Goal: Task Accomplishment & Management: Use online tool/utility

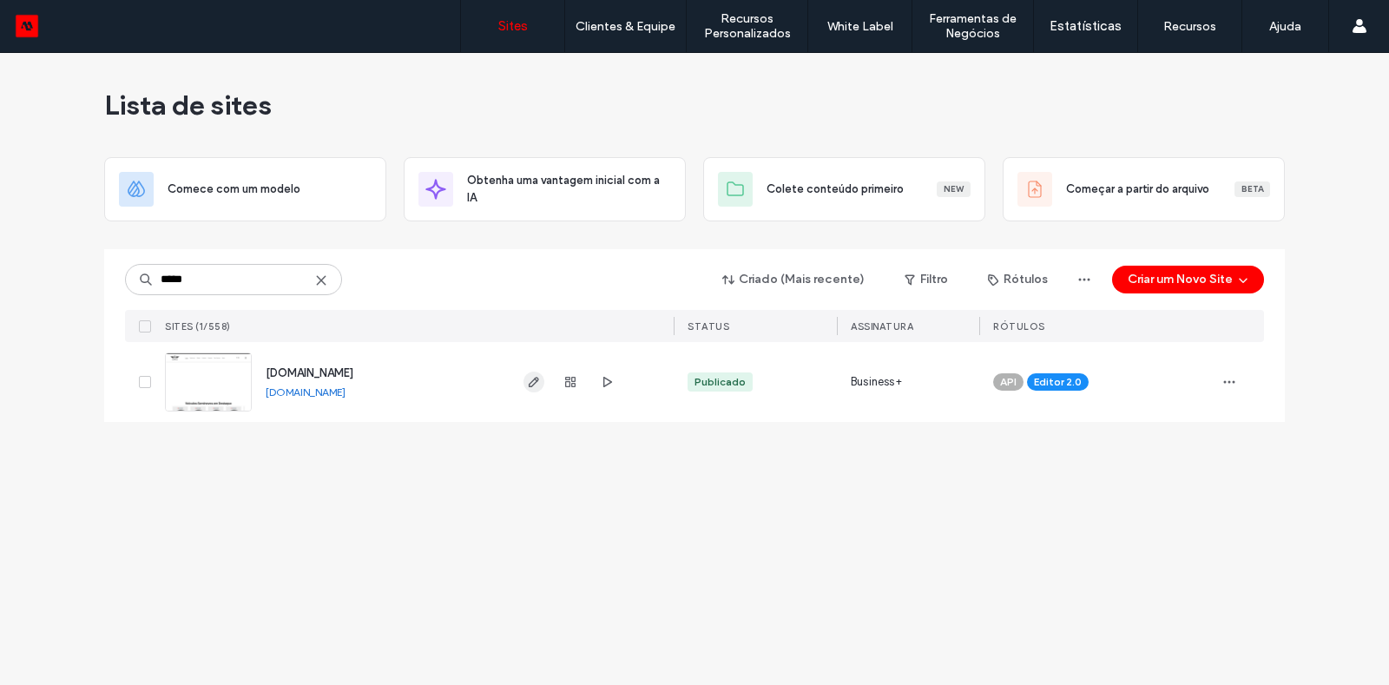
type input "*****"
click at [533, 385] on use "button" at bounding box center [534, 382] width 10 height 10
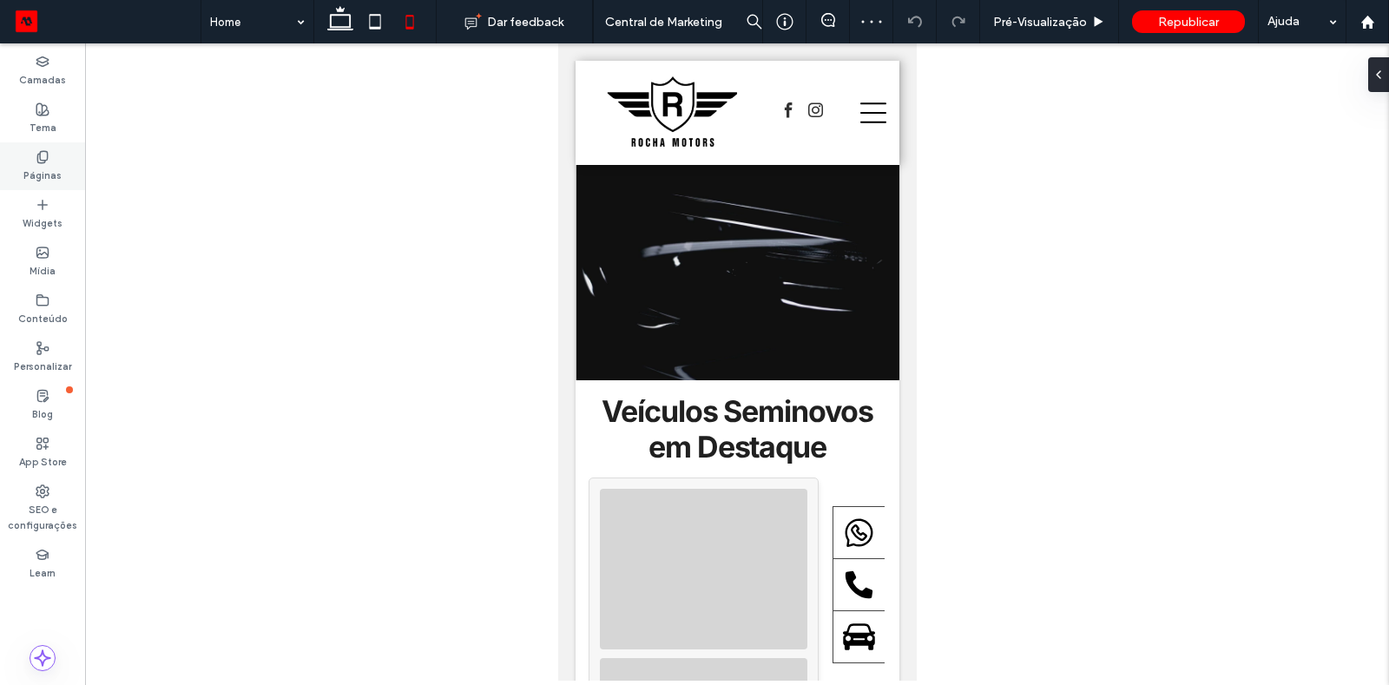
click at [27, 172] on label "Páginas" at bounding box center [42, 173] width 38 height 19
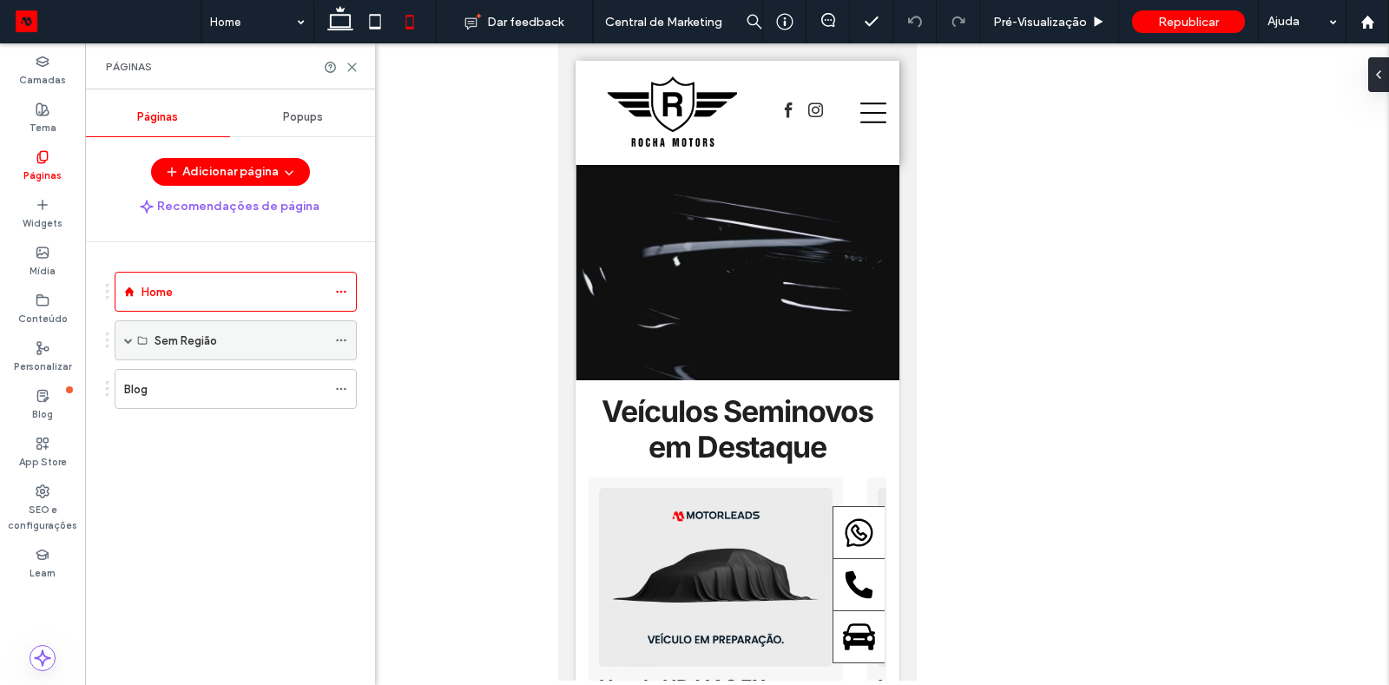
click at [128, 336] on span at bounding box center [128, 340] width 9 height 9
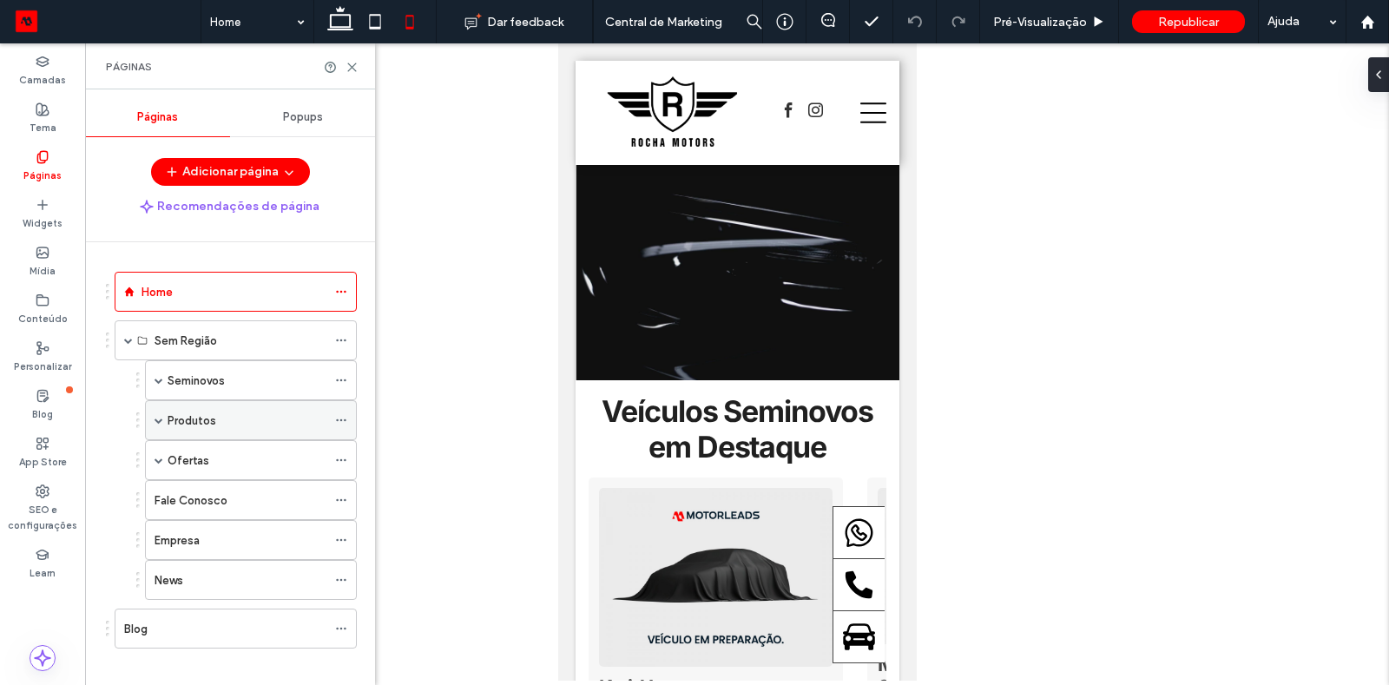
click at [199, 425] on label "Produtos" at bounding box center [192, 420] width 49 height 30
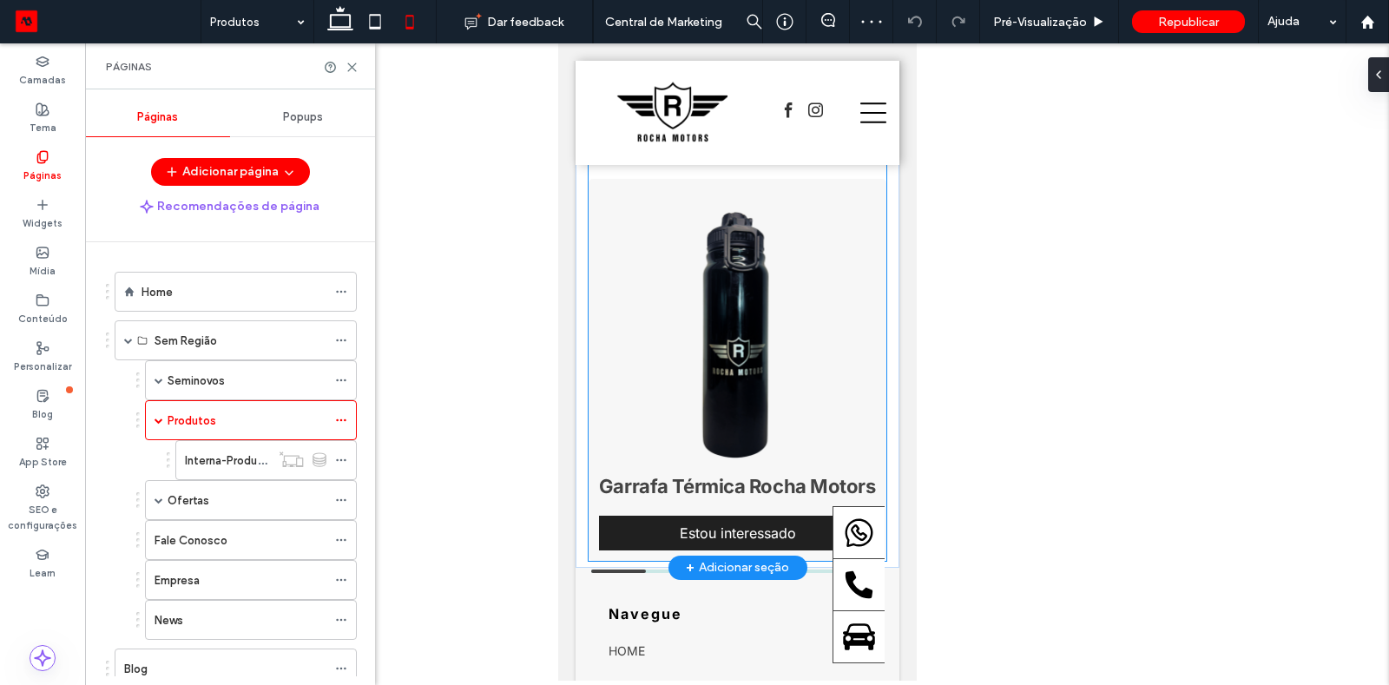
scroll to position [195, 0]
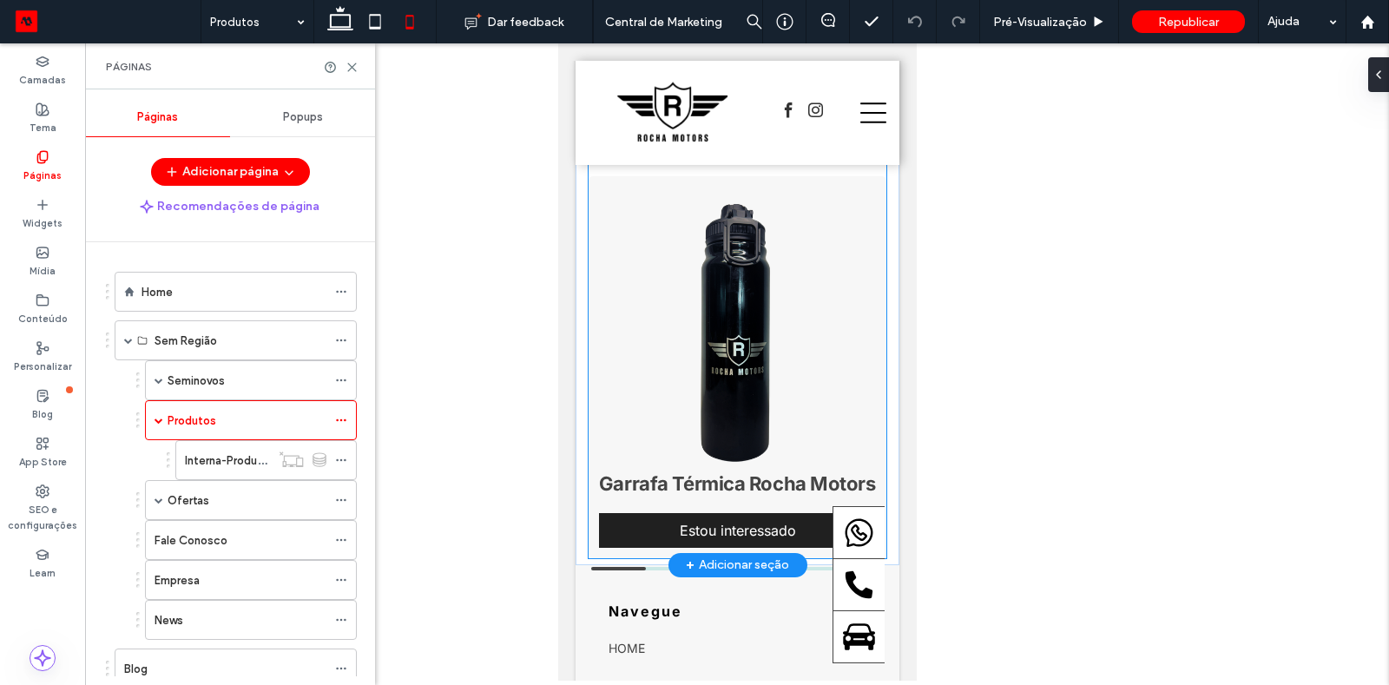
click at [636, 468] on div "Garrafa Térmica Rocha Motors Estou interessado" at bounding box center [737, 367] width 298 height 382
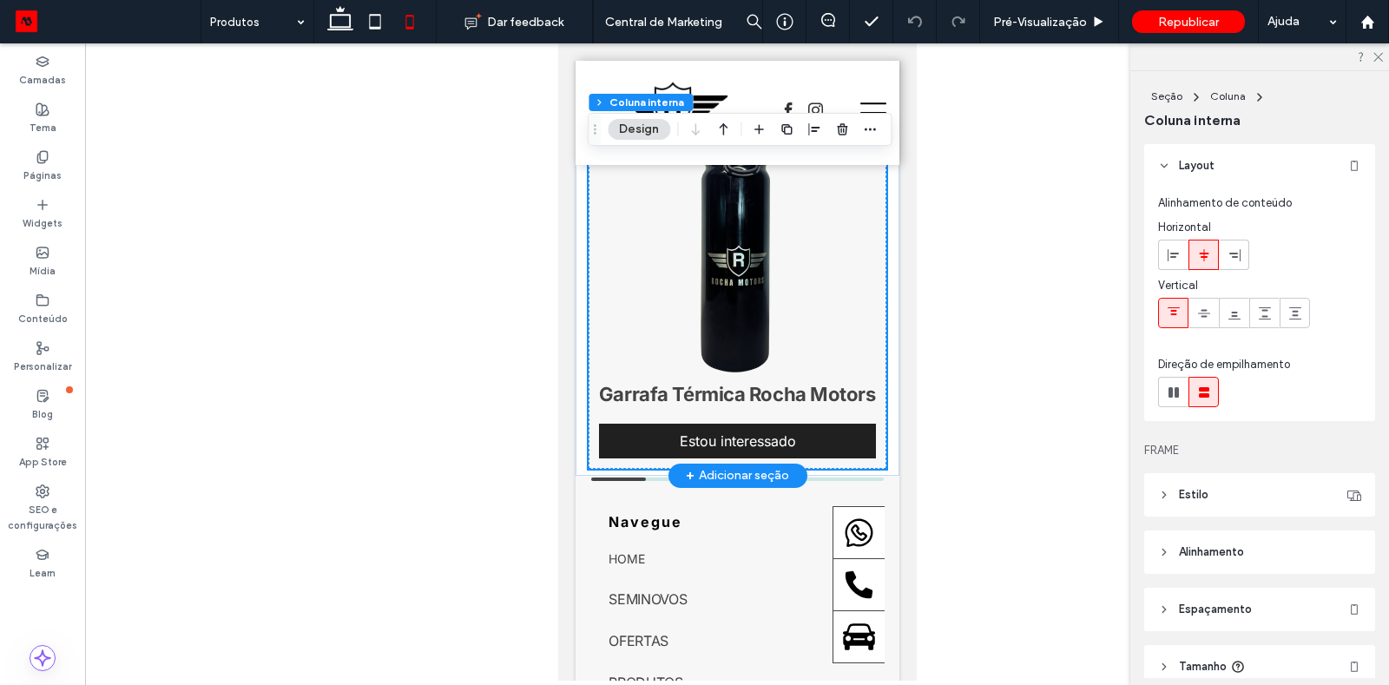
scroll to position [289, 0]
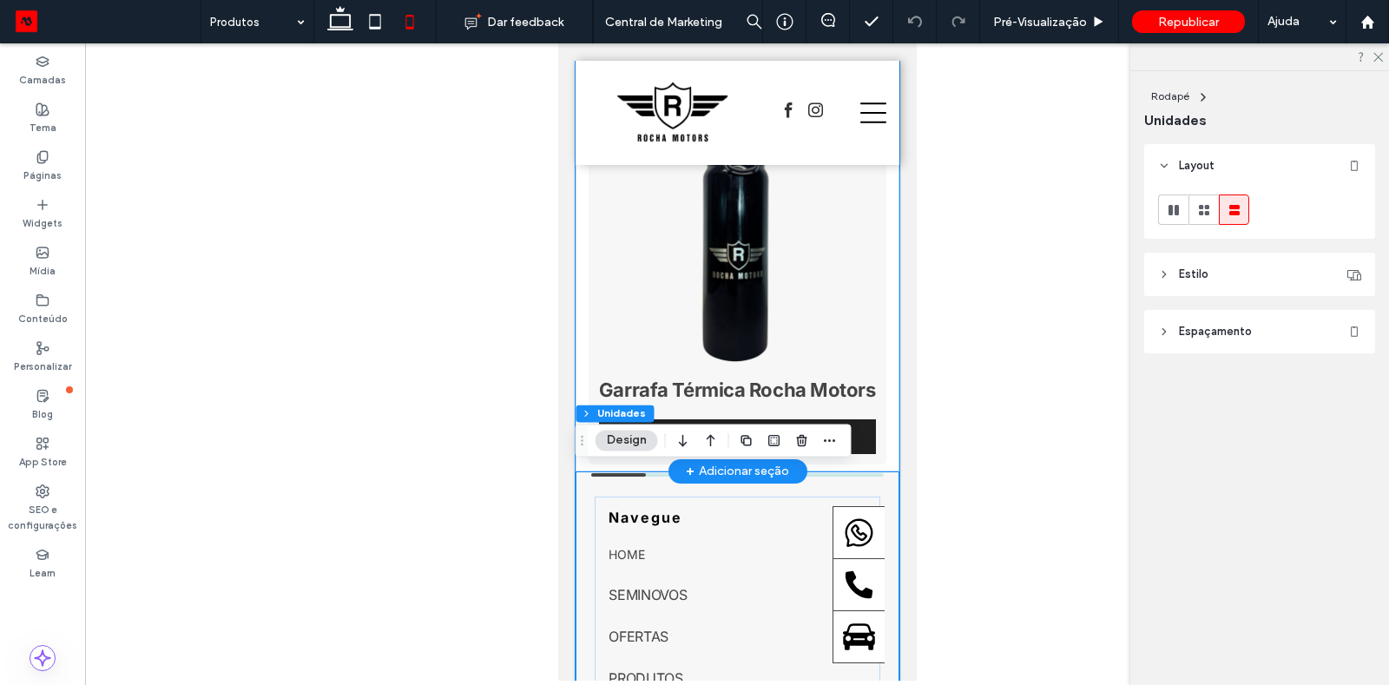
click at [889, 445] on div "Nossos Produtos ﻿ CATEGORÍAS Selecionar todos Acessórios Garrafa Térmica Rocha …" at bounding box center [737, 173] width 324 height 595
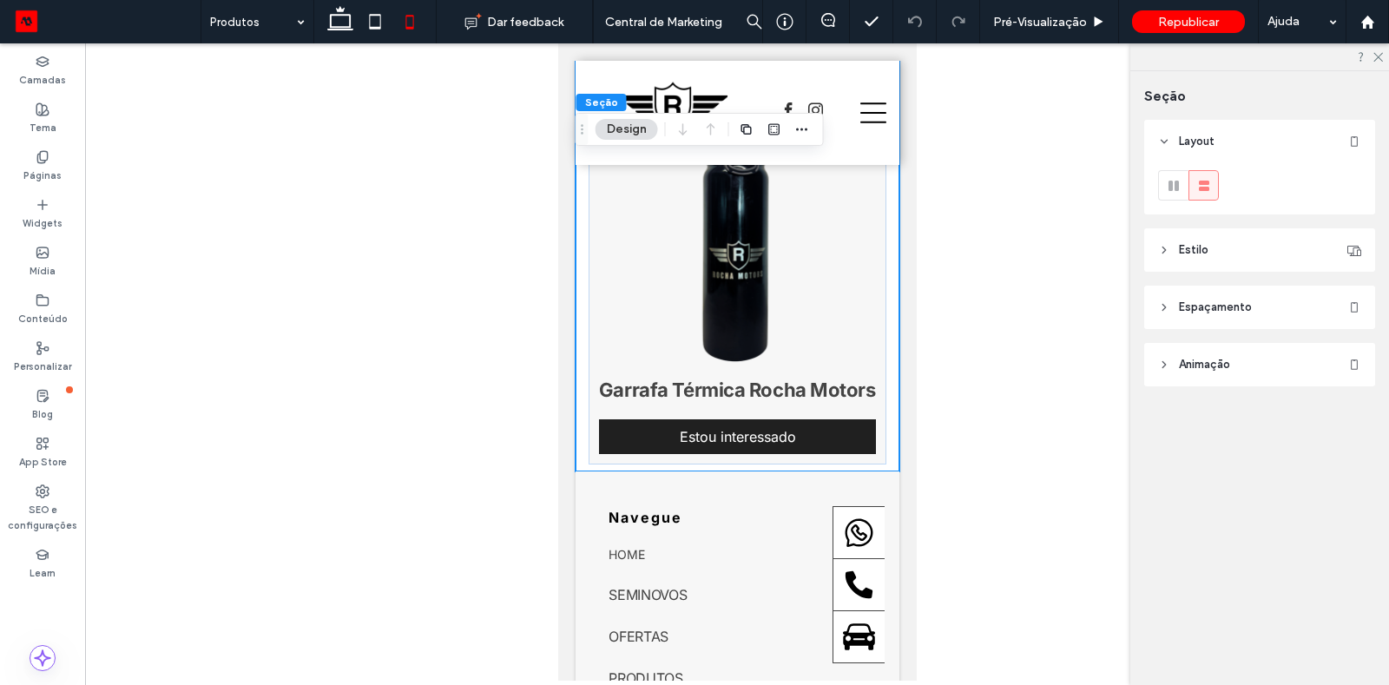
click at [1168, 297] on header "Espaçamento" at bounding box center [1259, 307] width 231 height 43
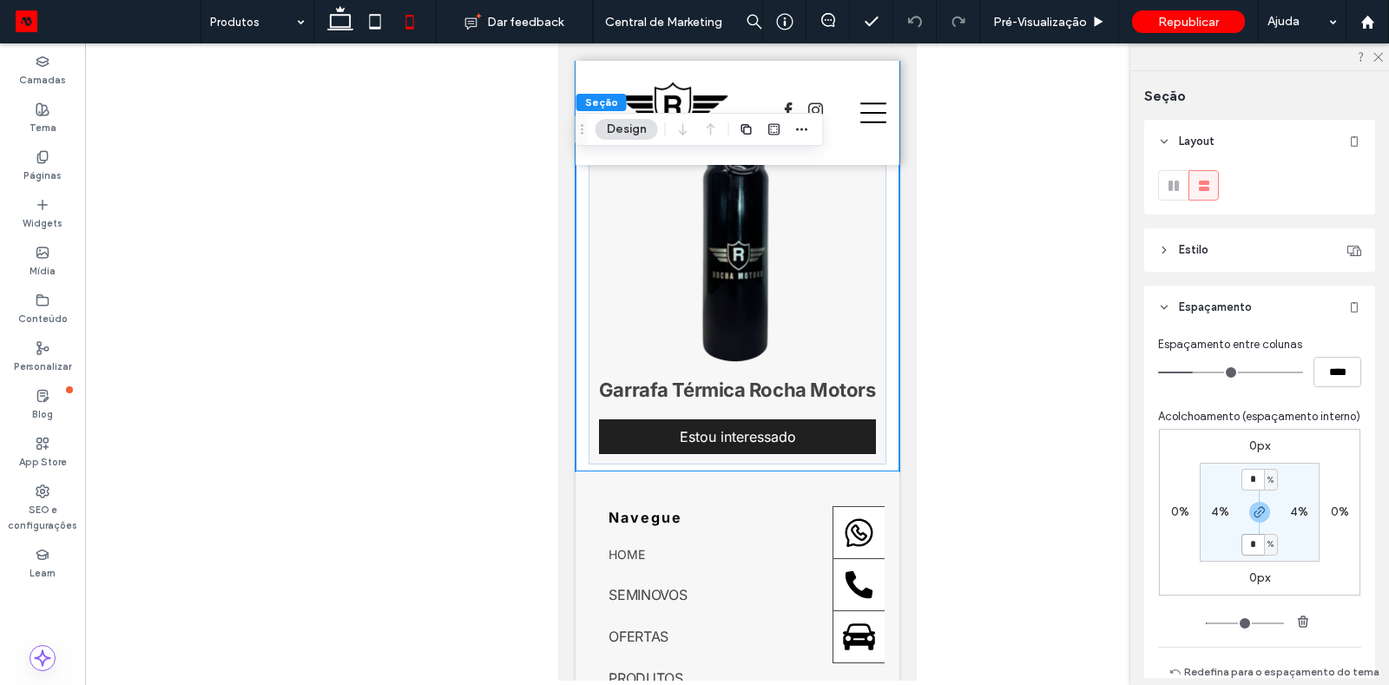
click at [1254, 540] on input "*" at bounding box center [1253, 545] width 23 height 22
type input "*"
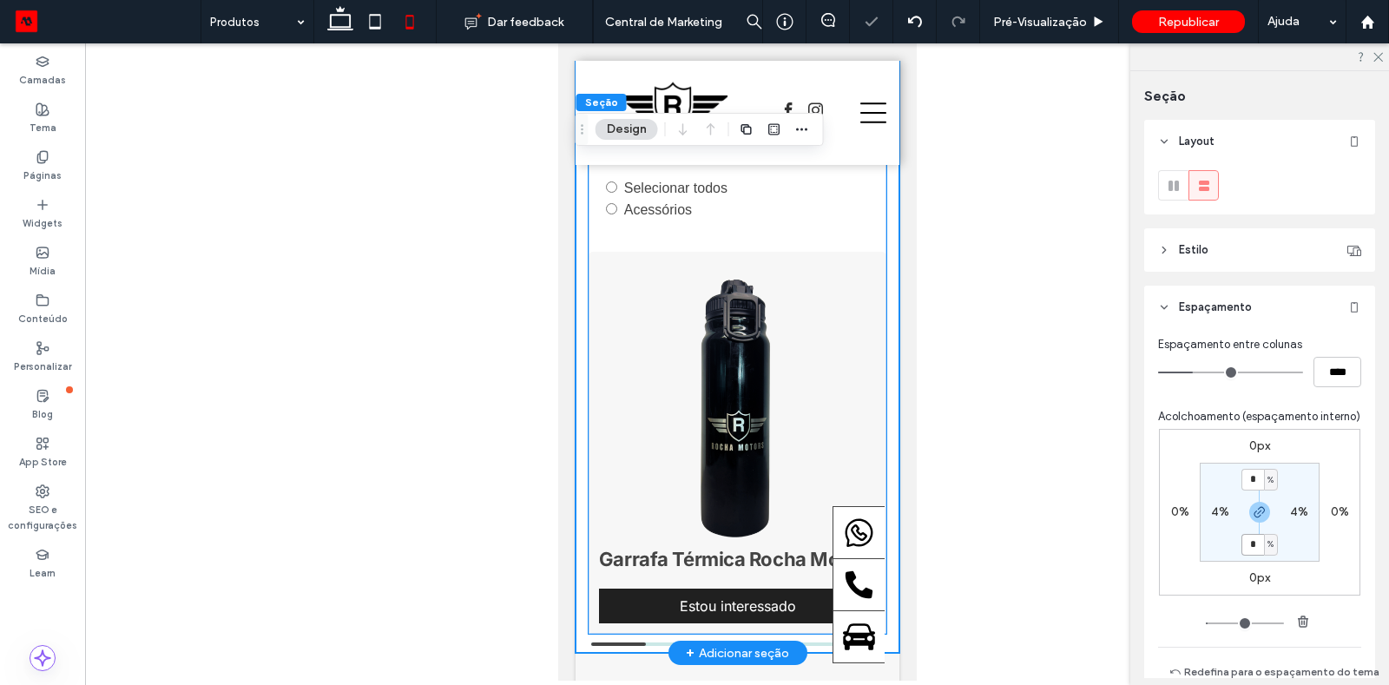
scroll to position [252, 0]
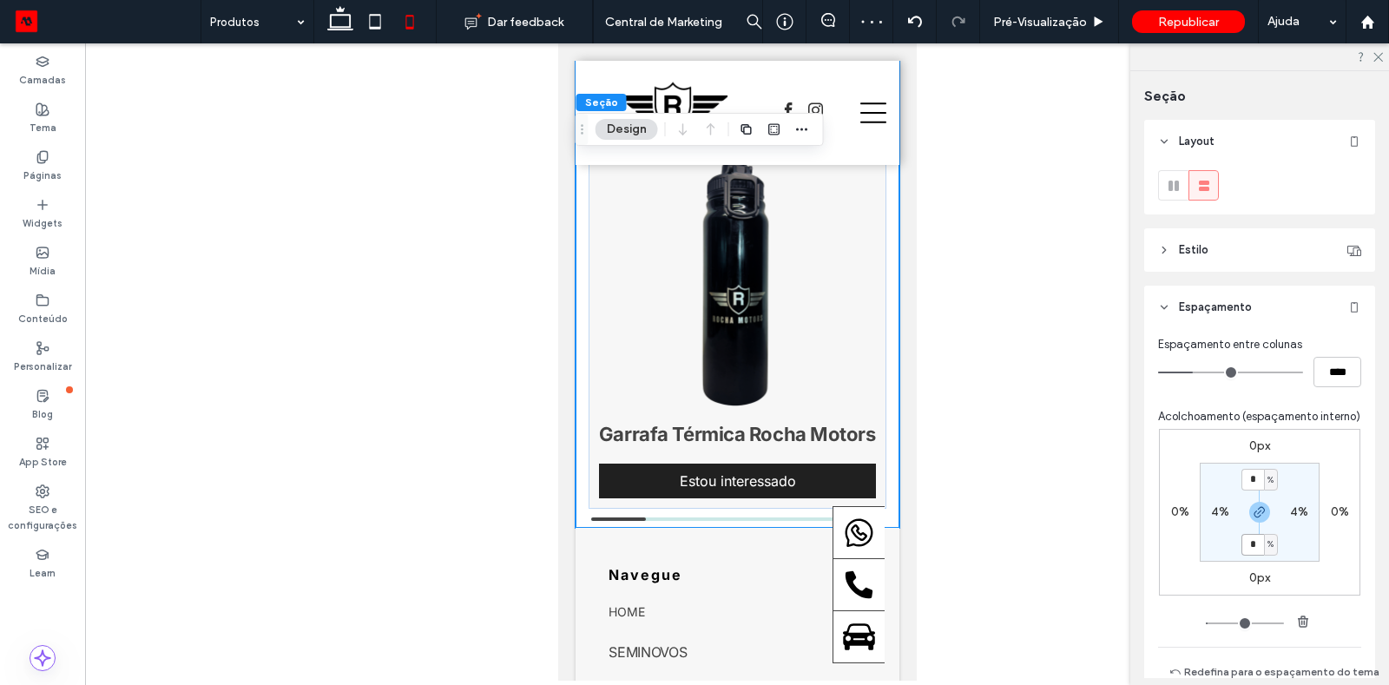
type input "*"
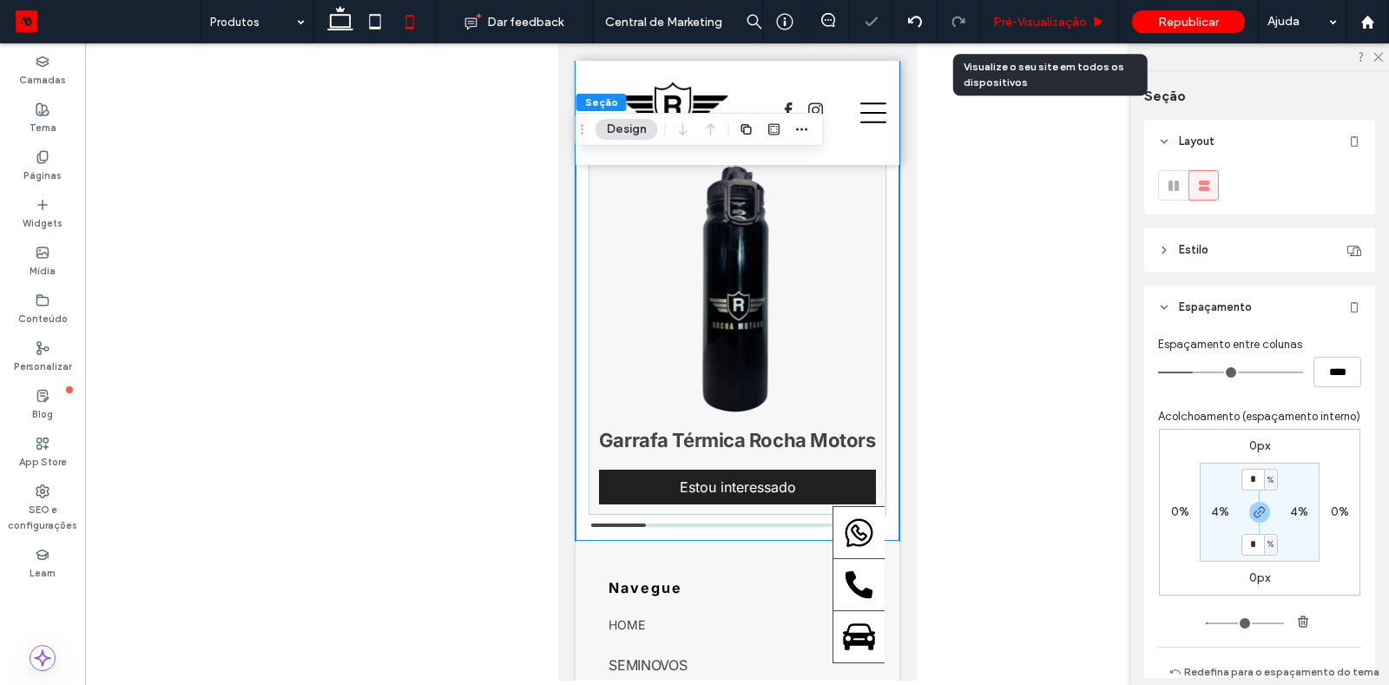
click at [1012, 15] on span "Pré-Visualizaçāo" at bounding box center [1040, 22] width 94 height 15
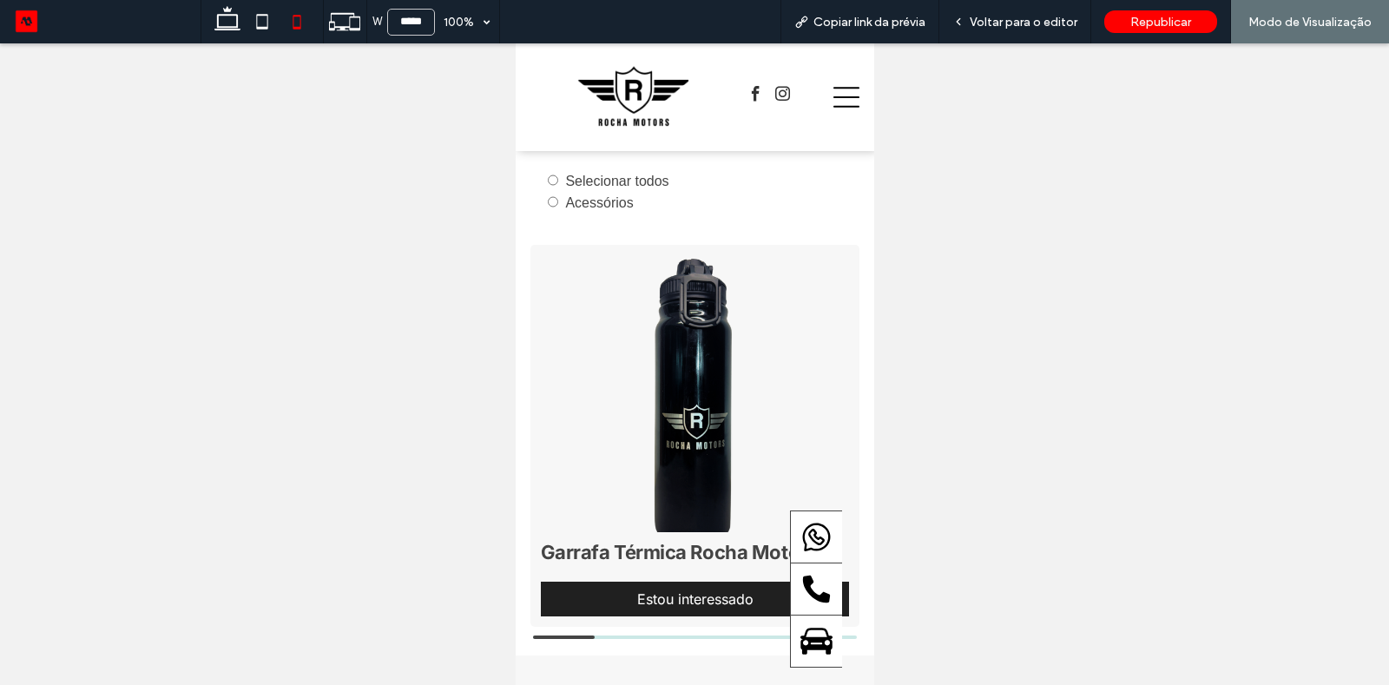
scroll to position [107, 0]
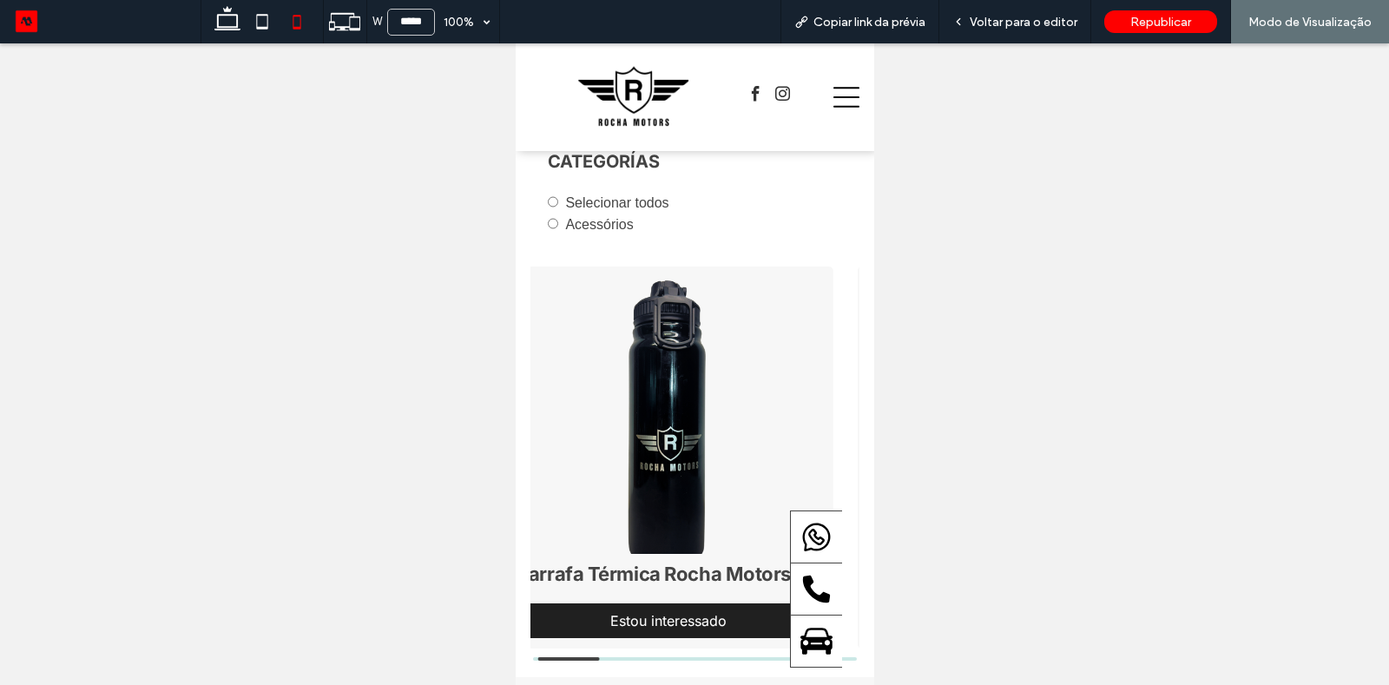
click at [610, 407] on img "1 / 5" at bounding box center [667, 415] width 325 height 291
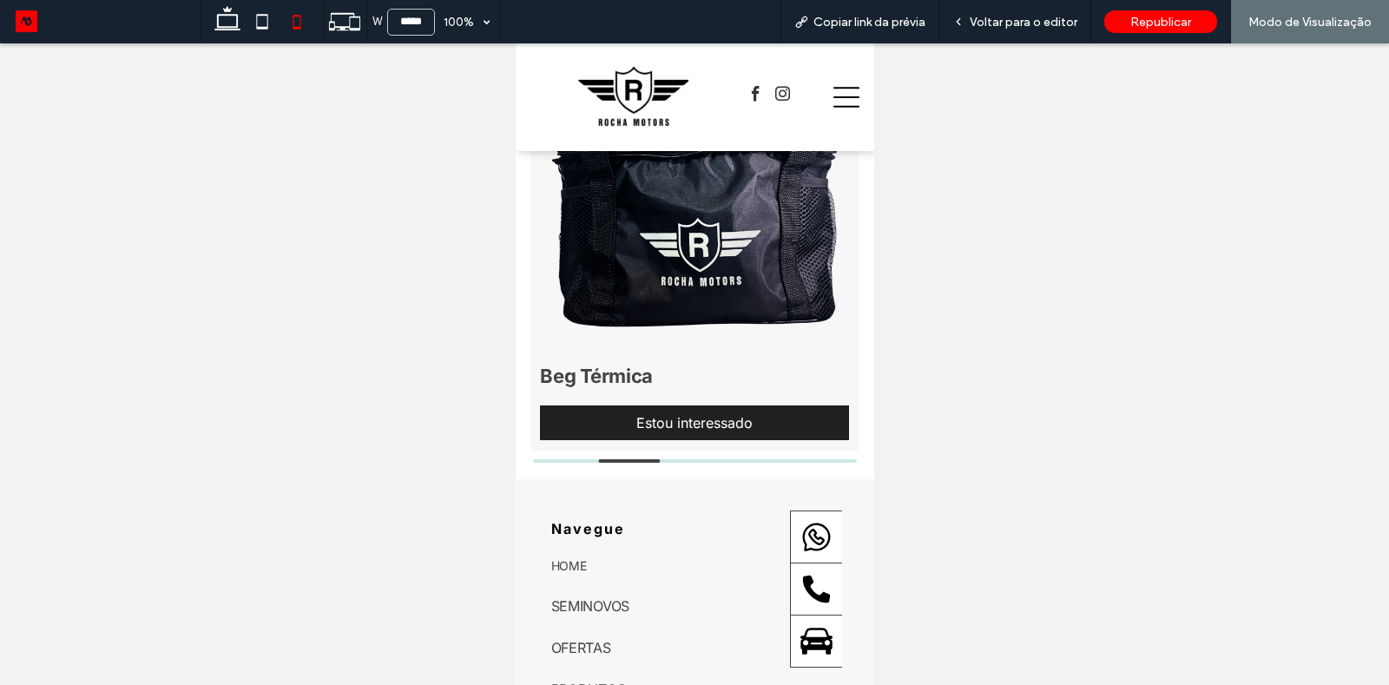
scroll to position [309, 0]
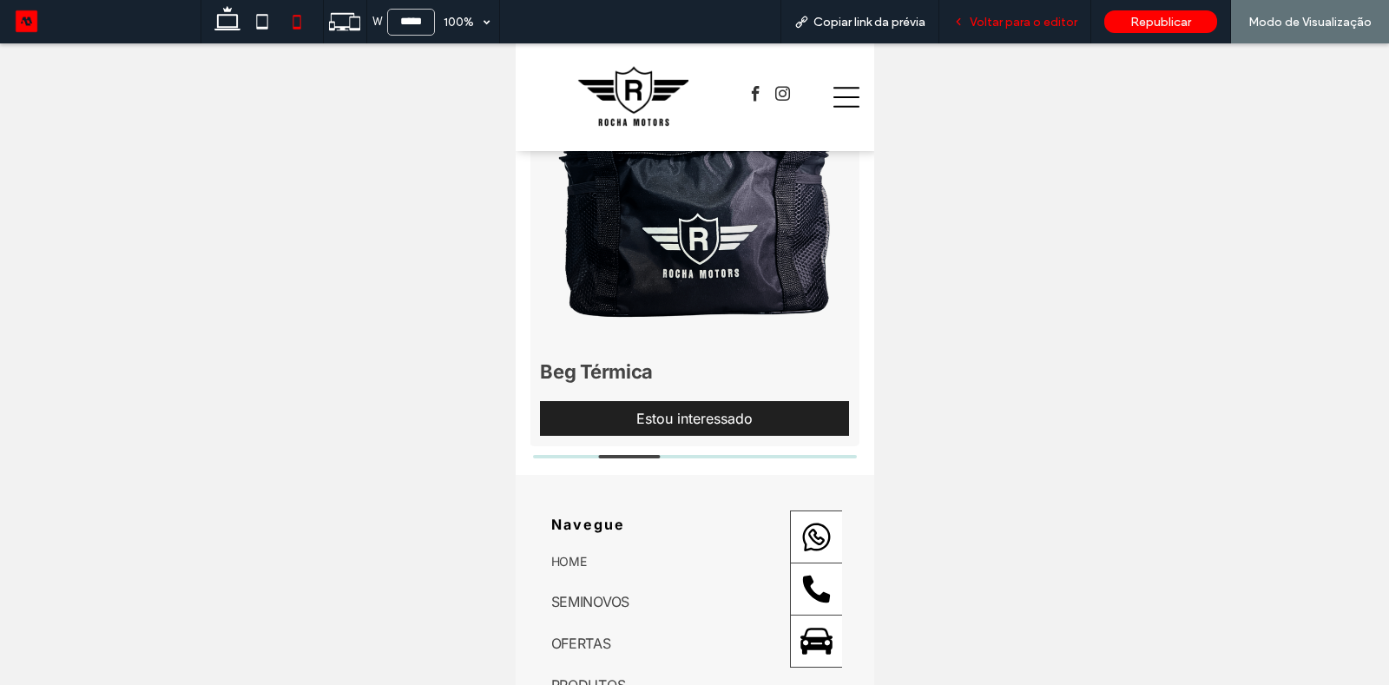
click at [999, 28] on span "Voltar para o editor" at bounding box center [1024, 22] width 108 height 15
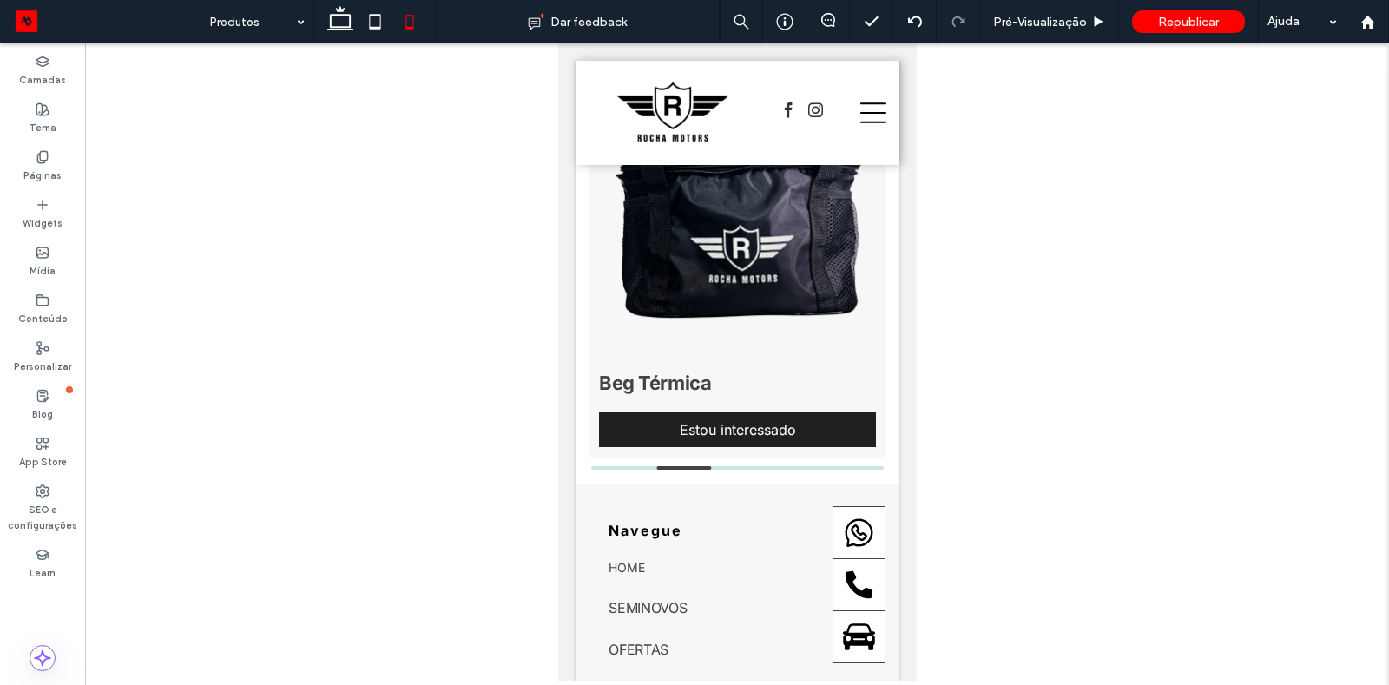
scroll to position [321, 0]
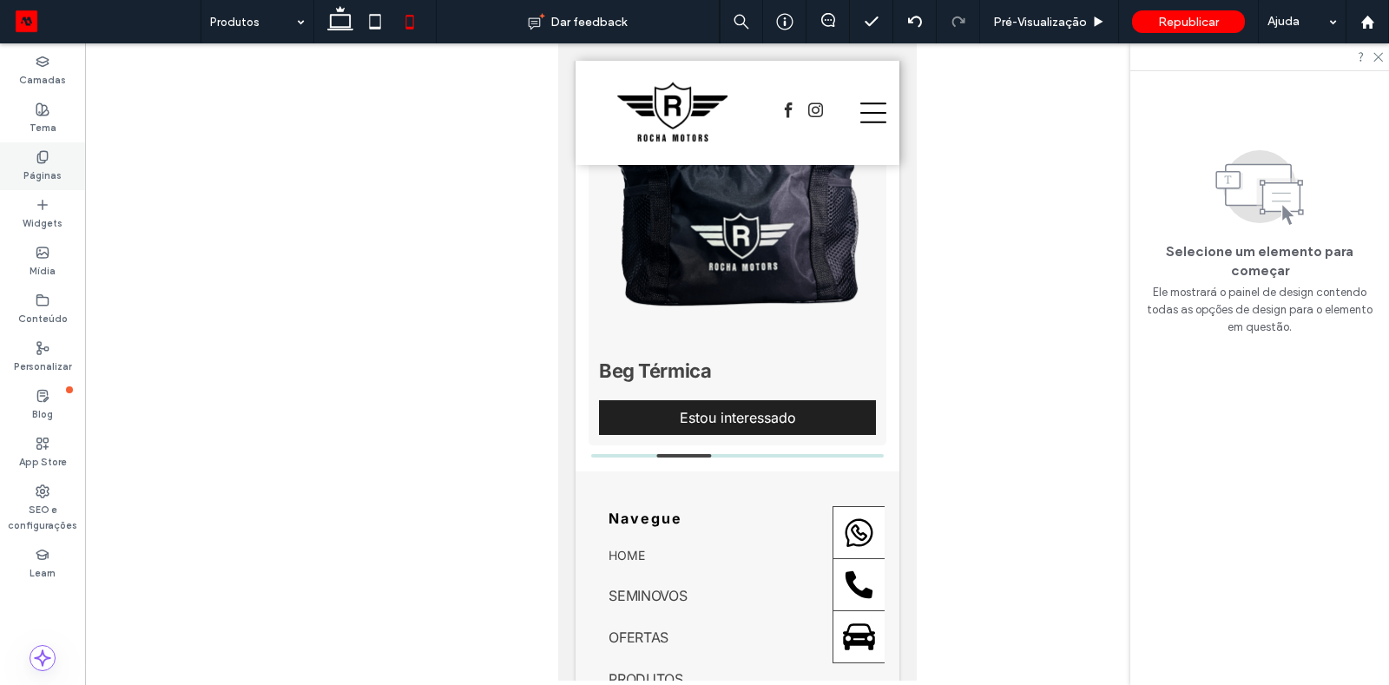
click at [46, 174] on label "Páginas" at bounding box center [42, 173] width 38 height 19
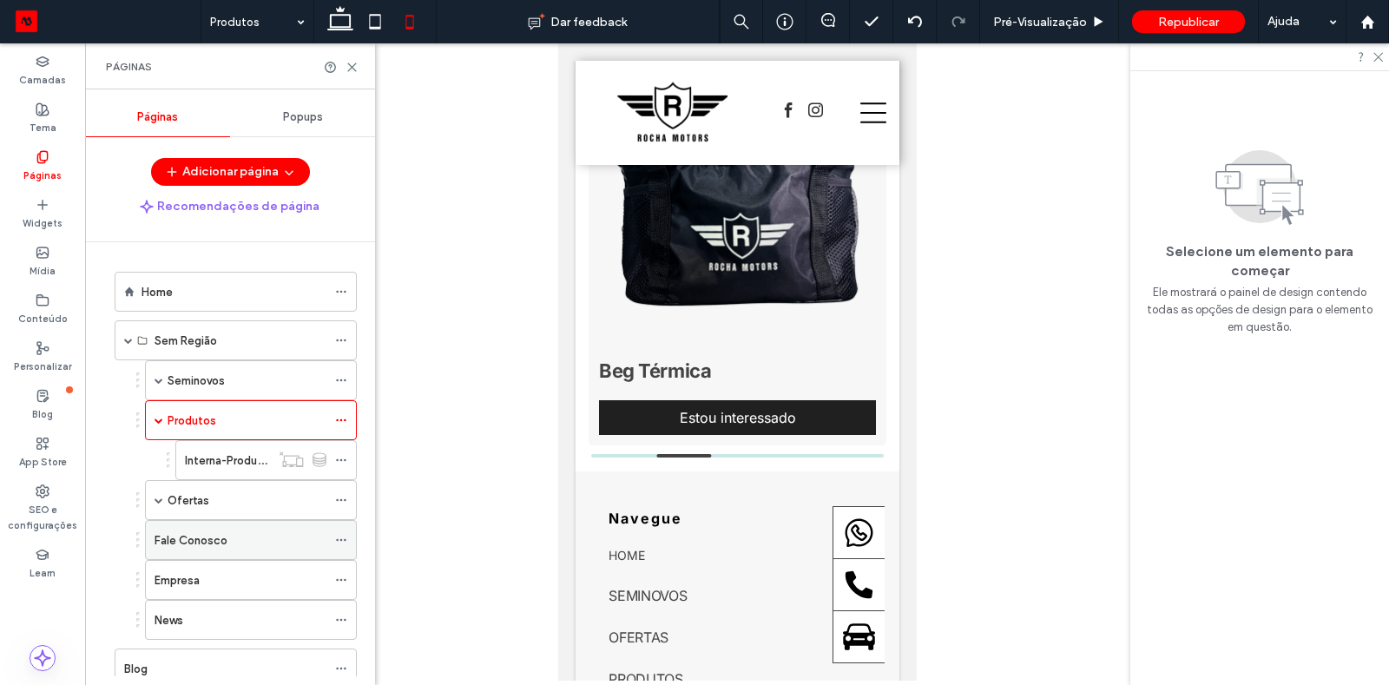
click at [236, 531] on div "Fale Conosco" at bounding box center [241, 540] width 172 height 18
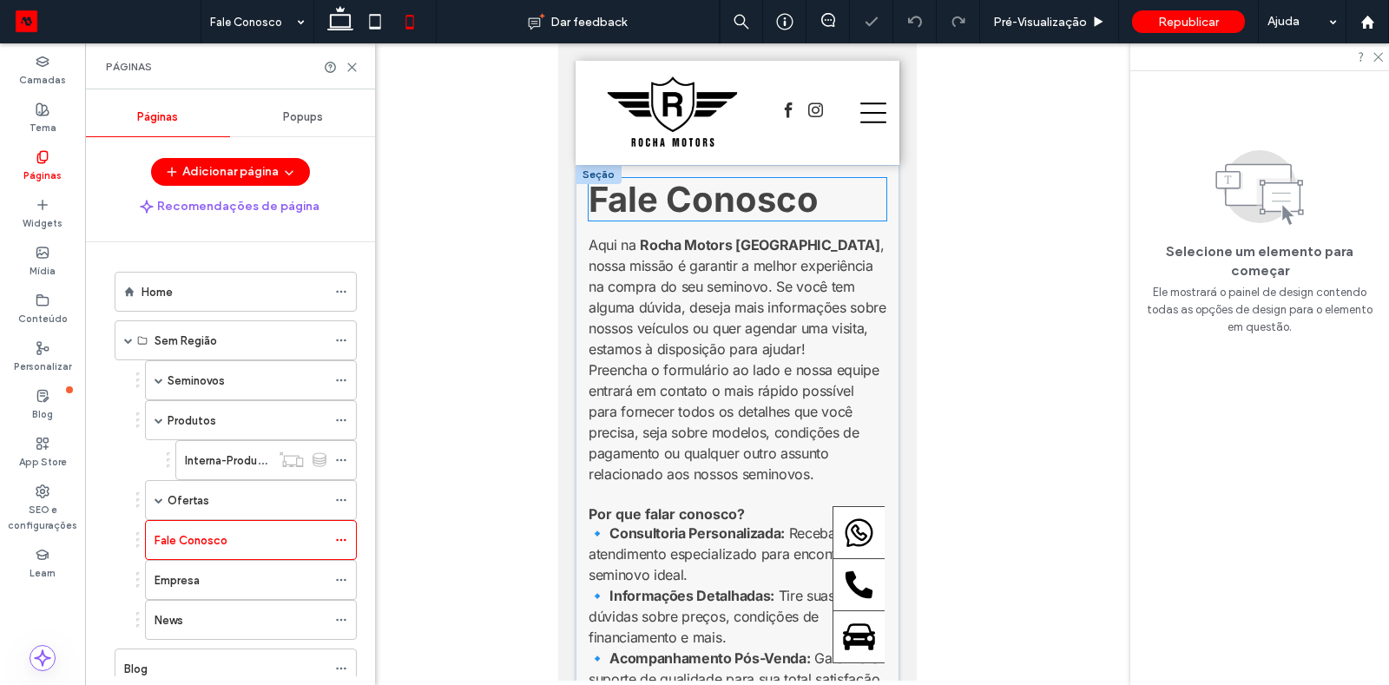
click at [722, 207] on span "Fale Conosco" at bounding box center [703, 199] width 230 height 43
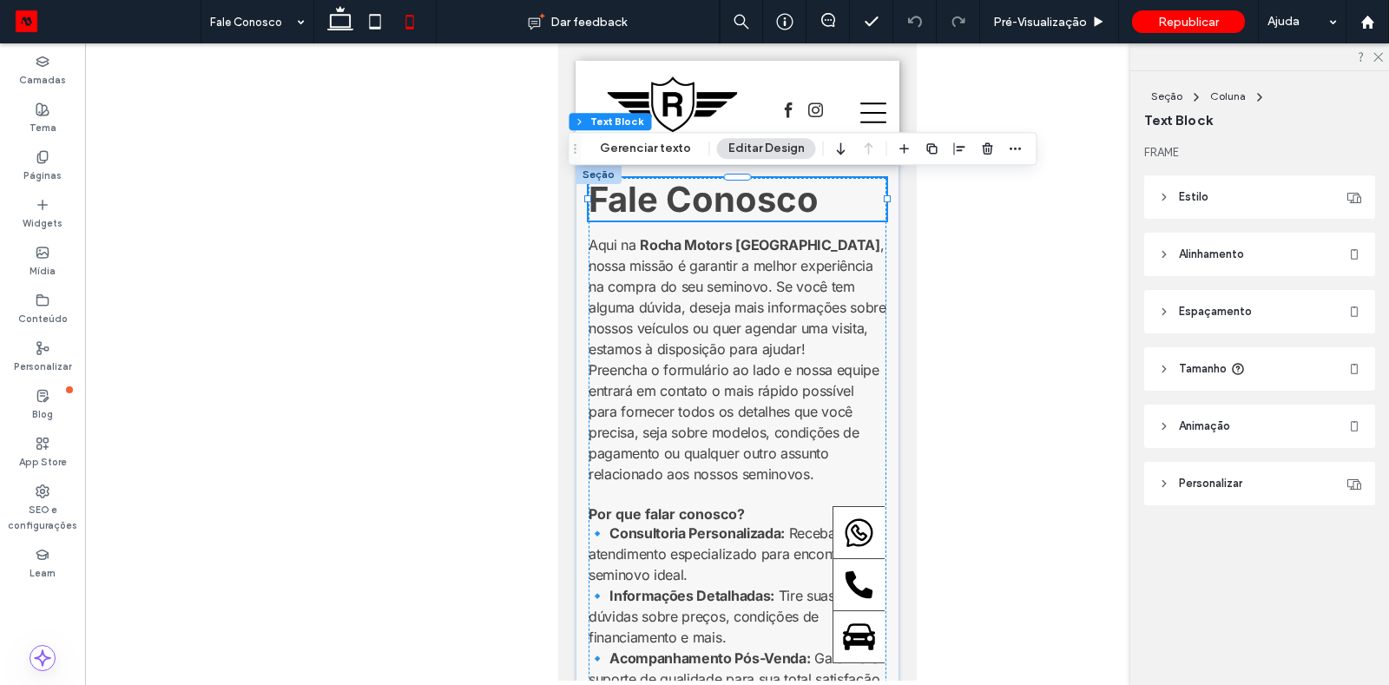
click at [1170, 251] on icon at bounding box center [1164, 254] width 12 height 12
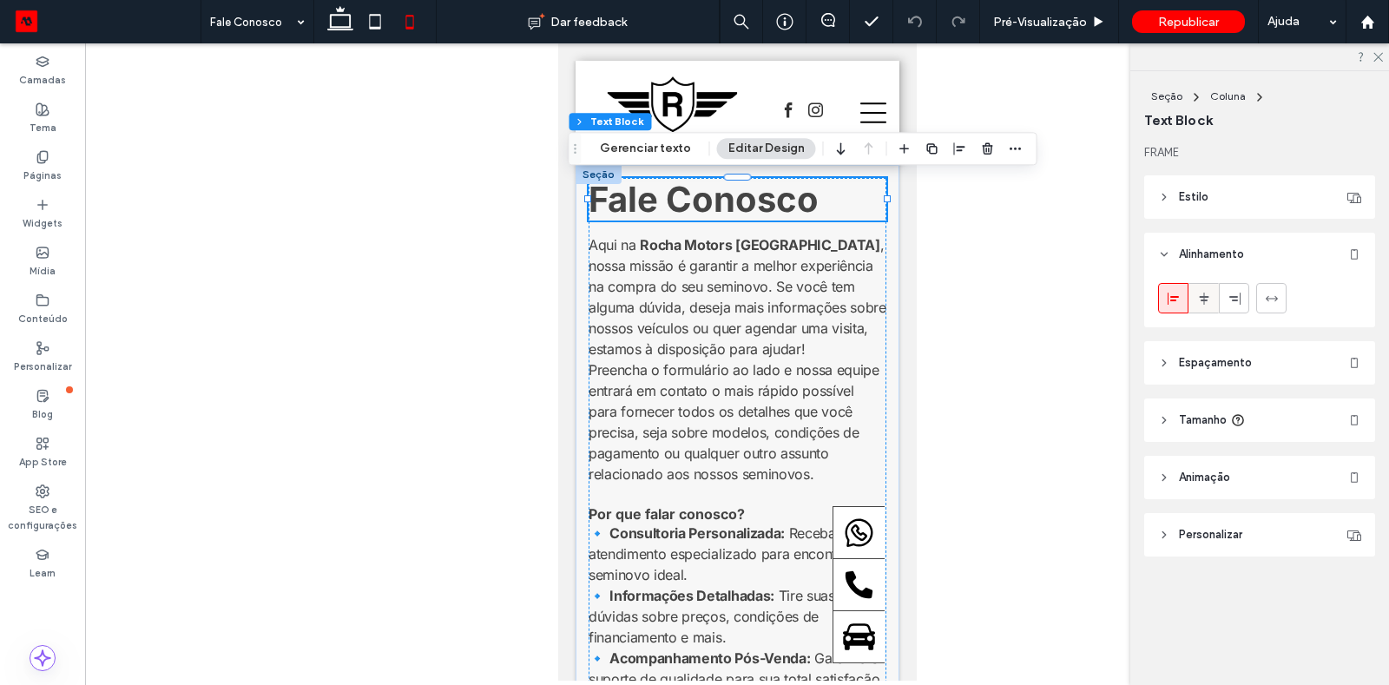
click at [1197, 299] on icon at bounding box center [1204, 299] width 14 height 14
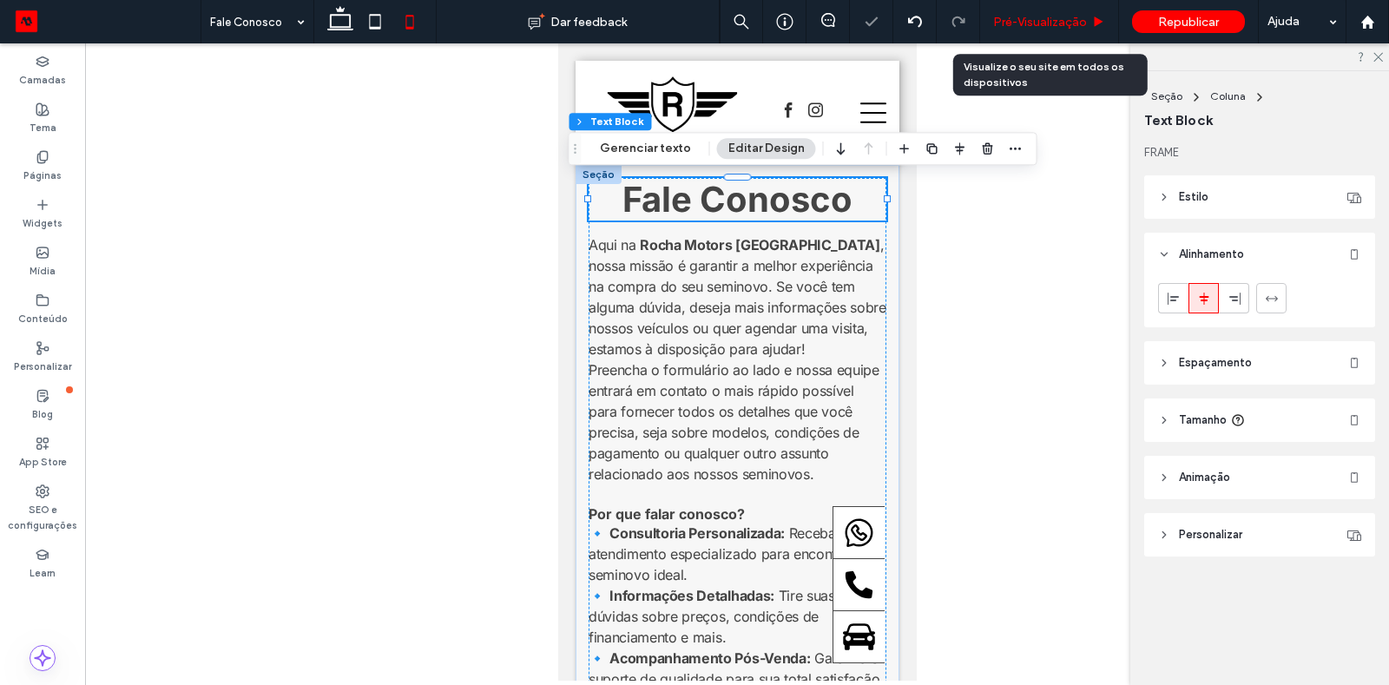
click at [1035, 33] on div "Pré-Visualizaçāo" at bounding box center [1049, 21] width 139 height 43
click at [1040, 16] on span "Pré-Visualizaçāo" at bounding box center [1040, 22] width 94 height 15
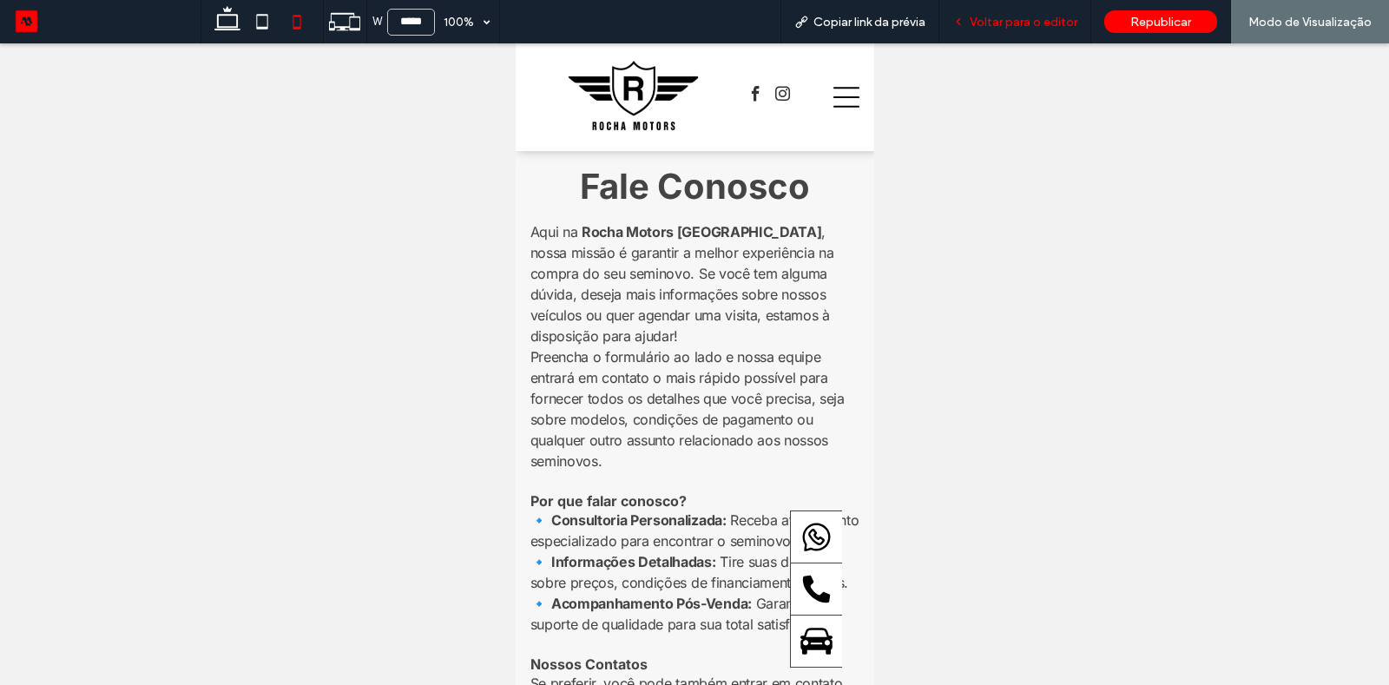
click at [1018, 13] on div "Voltar para o editor" at bounding box center [1015, 21] width 152 height 43
click at [1002, 30] on div "Voltar para o editor" at bounding box center [1015, 21] width 152 height 43
click at [1004, 16] on span "Voltar para o editor" at bounding box center [1024, 22] width 108 height 15
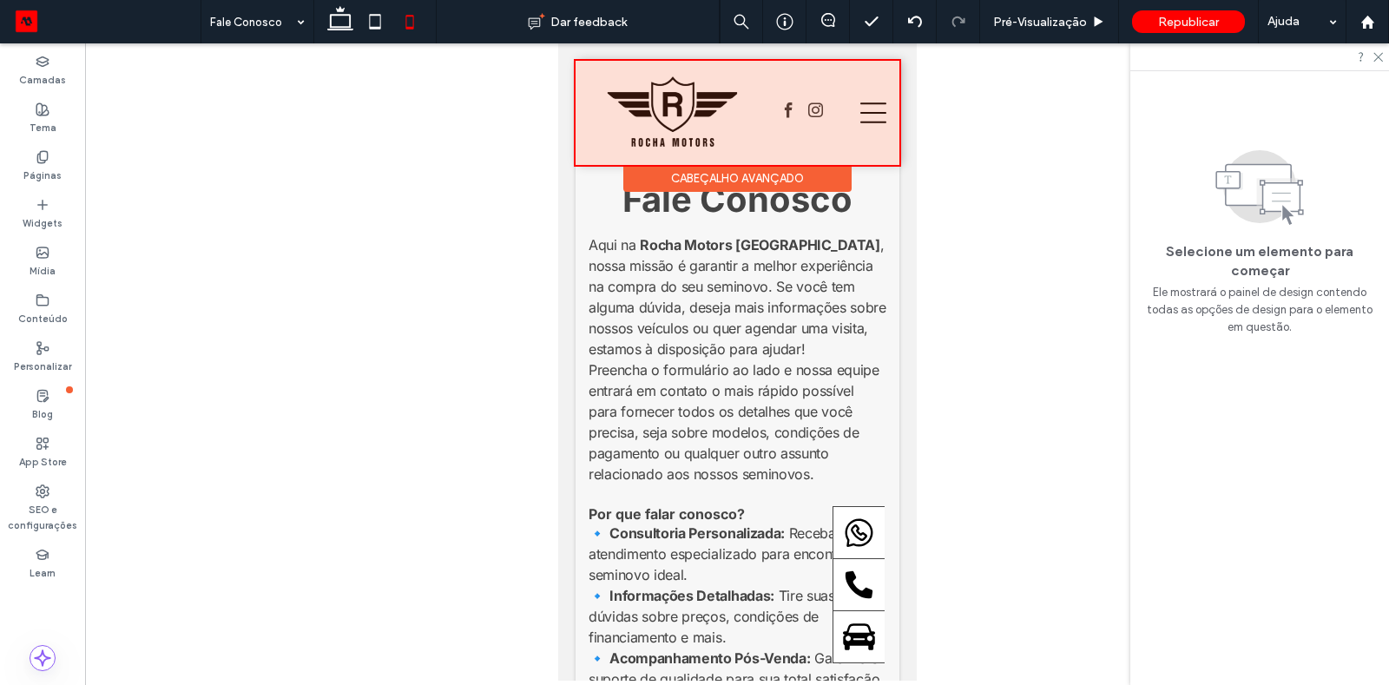
click at [783, 161] on div at bounding box center [737, 113] width 324 height 104
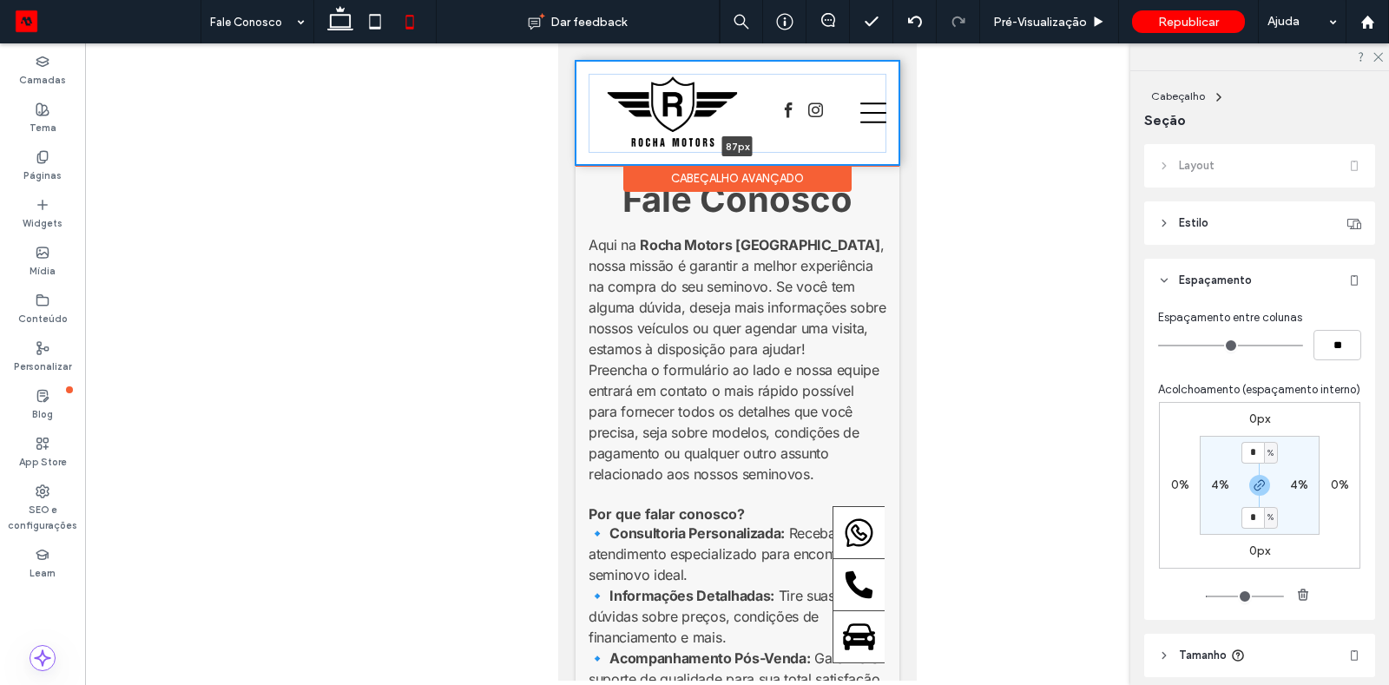
drag, startPoint x: 739, startPoint y: 166, endPoint x: 739, endPoint y: 136, distance: 29.5
click at [739, 136] on div "Home Seminovos Ofertas Produtos Empresa Fale Conosco News 87px Seção" at bounding box center [737, 113] width 324 height 104
type input "**"
drag, startPoint x: 871, startPoint y: 165, endPoint x: 871, endPoint y: 142, distance: 23.4
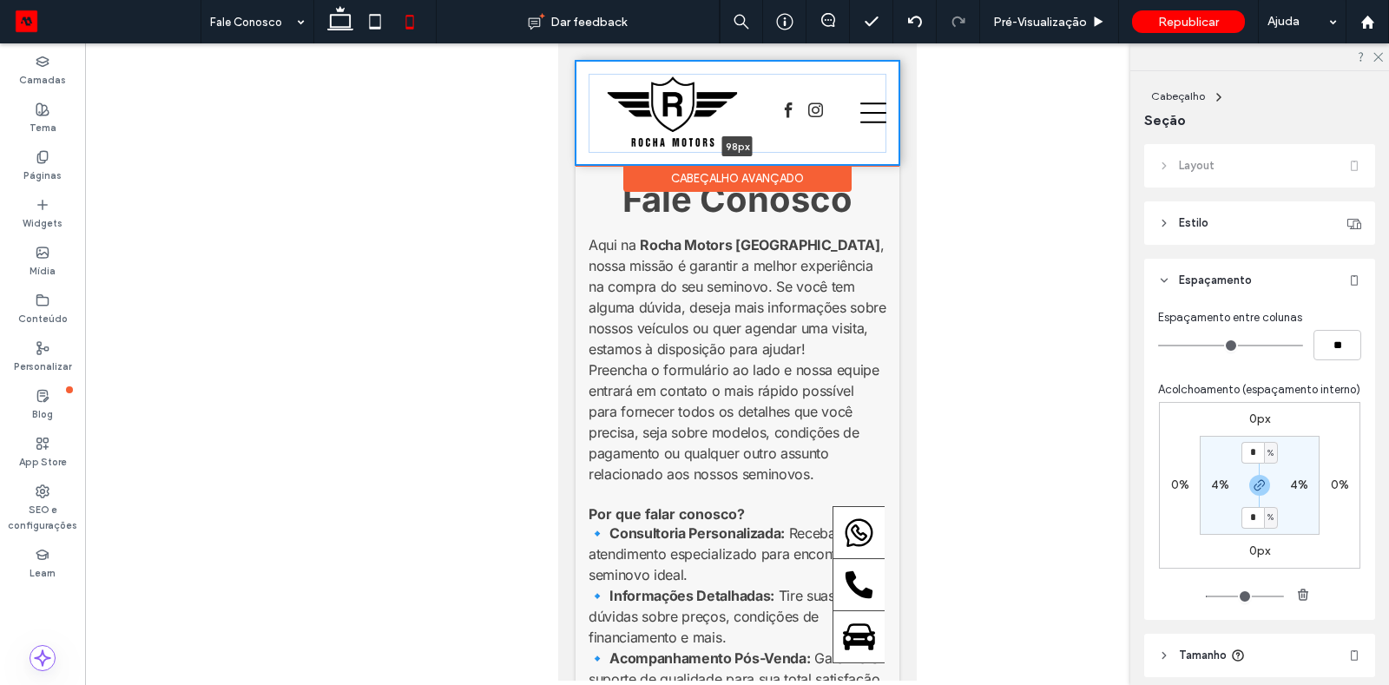
click at [871, 142] on div "Home Seminovos Ofertas Produtos Empresa Fale Conosco News 98px Seção" at bounding box center [737, 113] width 324 height 104
type input "**"
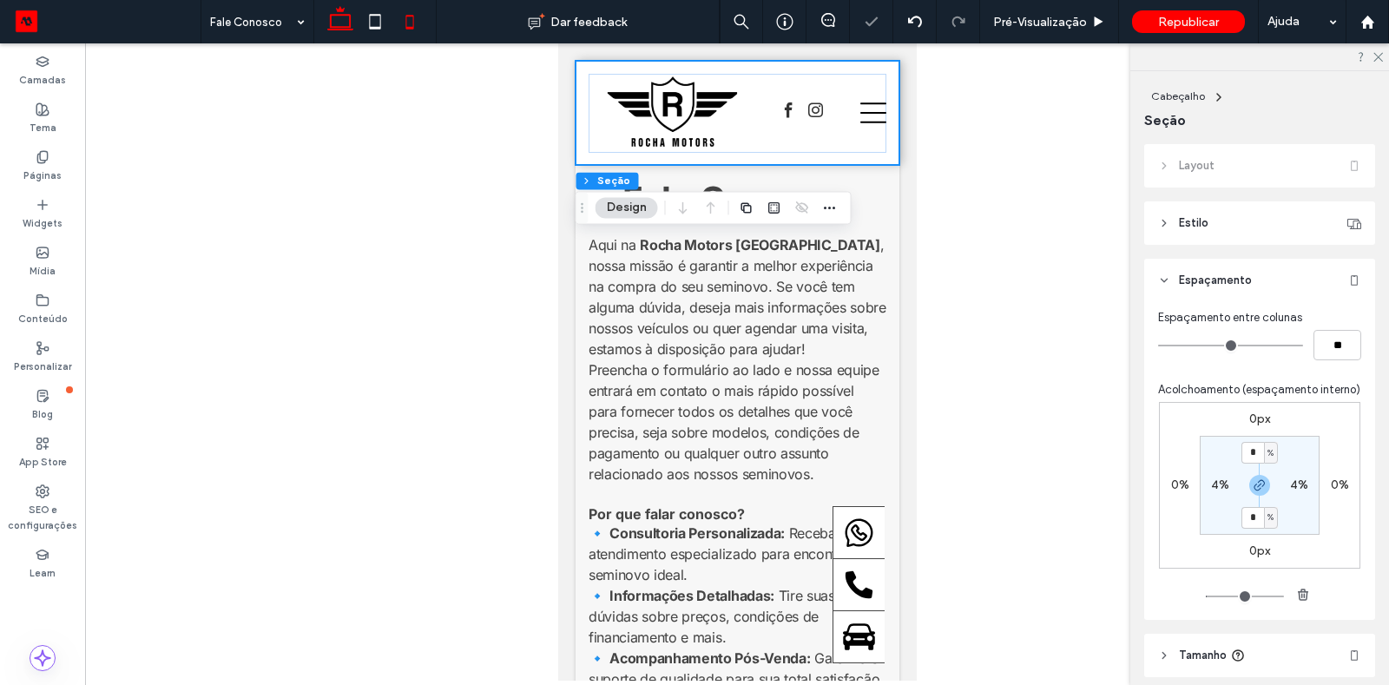
click at [340, 20] on icon at bounding box center [340, 21] width 35 height 35
type input "*"
type input "**"
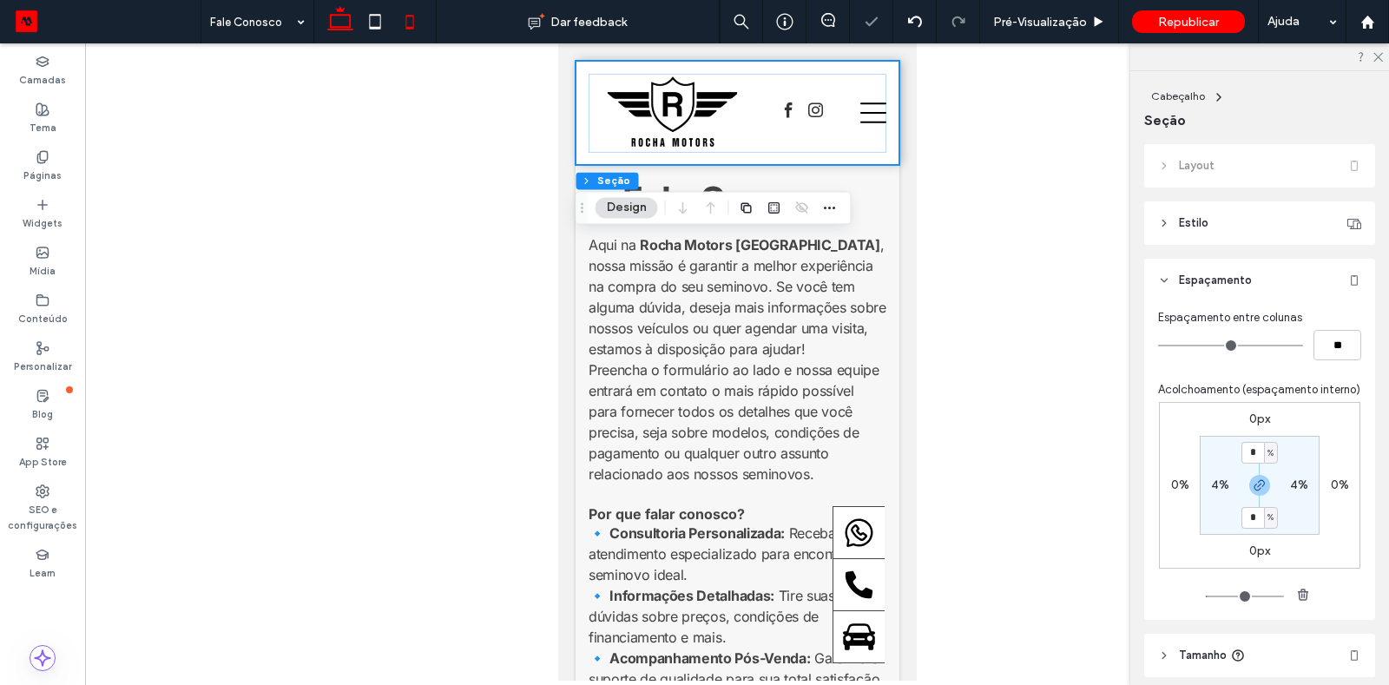
type input "**"
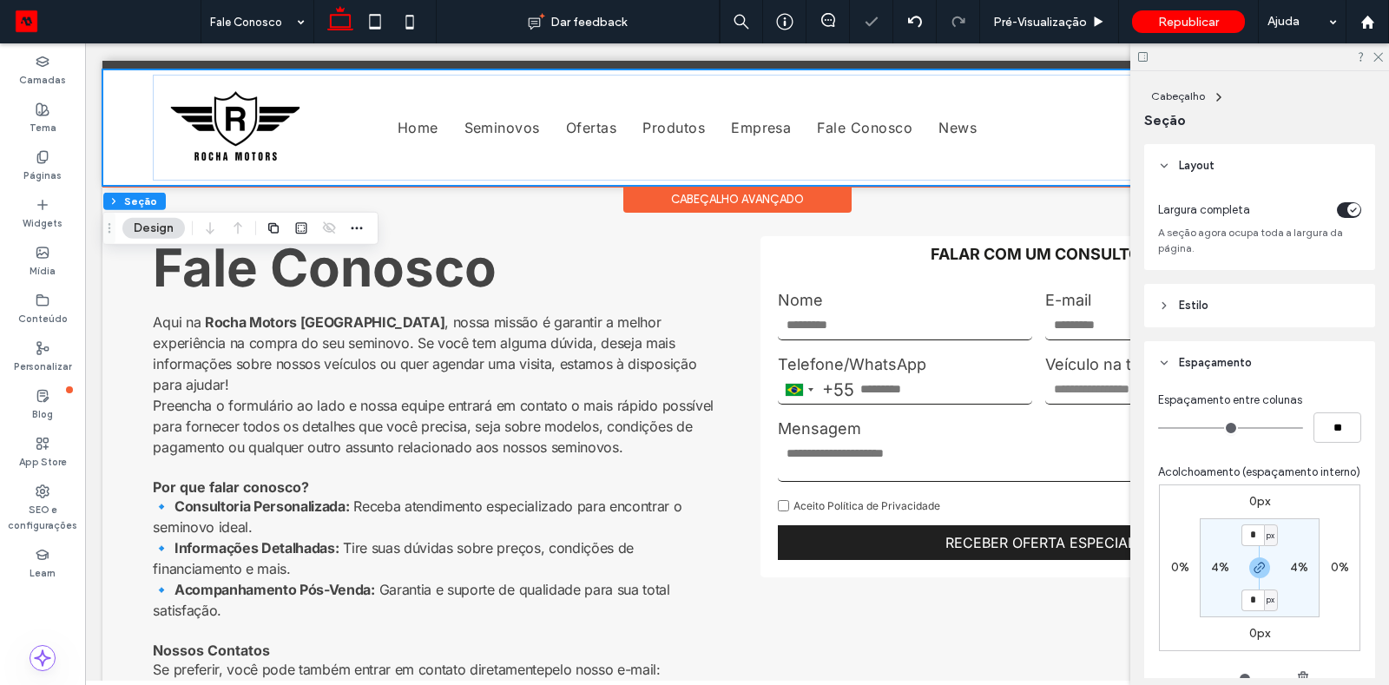
click at [135, 129] on div "Home Seminovos Ofertas Produtos Empresa Fale Conosco News" at bounding box center [736, 127] width 1269 height 116
drag, startPoint x: 556, startPoint y: 185, endPoint x: 556, endPoint y: 156, distance: 28.7
click at [556, 156] on div "Home Seminovos Ofertas Produtos Empresa Fale Conosco News 102px Seção" at bounding box center [736, 127] width 1269 height 116
type input "***"
